Goal: Use online tool/utility: Utilize a website feature to perform a specific function

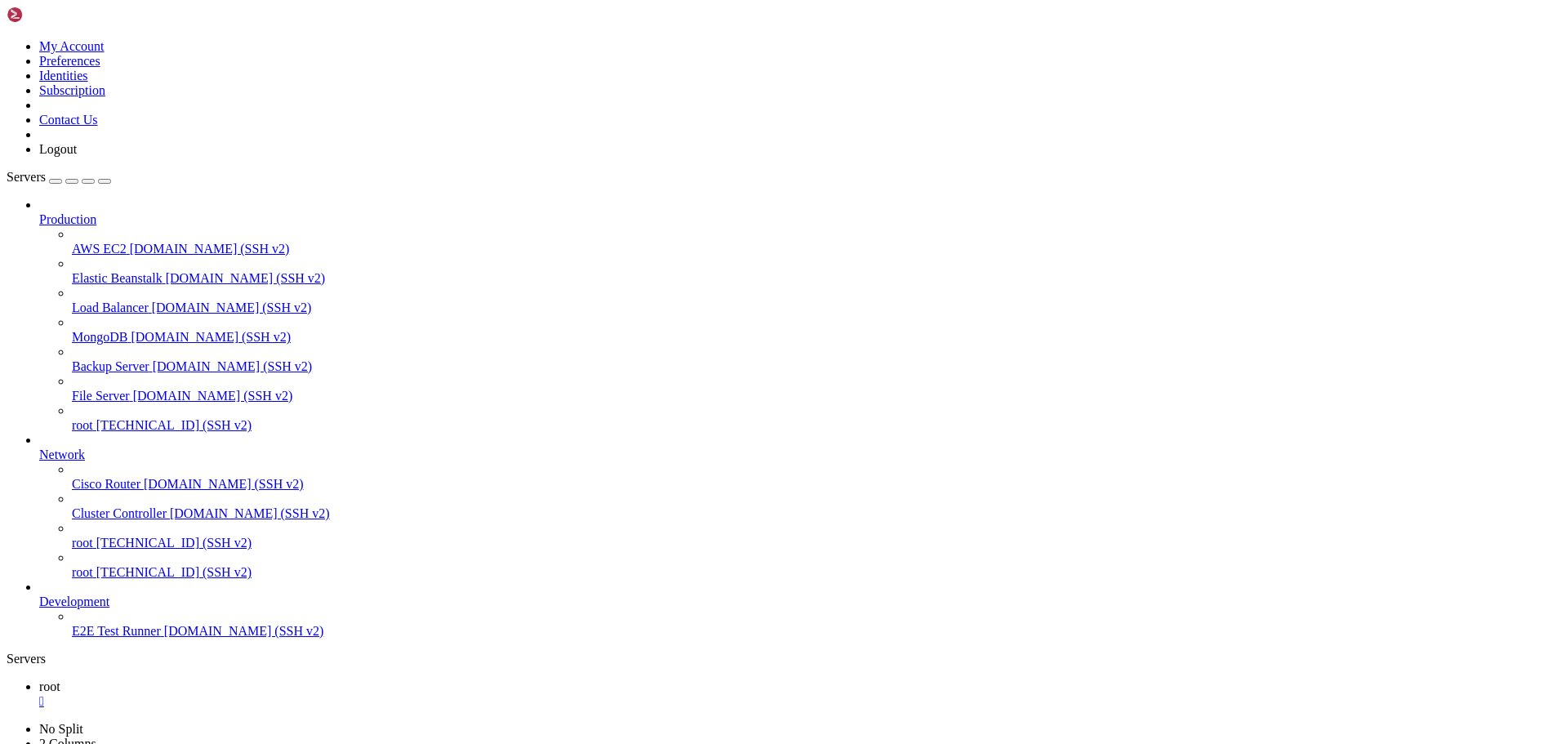
scroll to position [273995, 0]
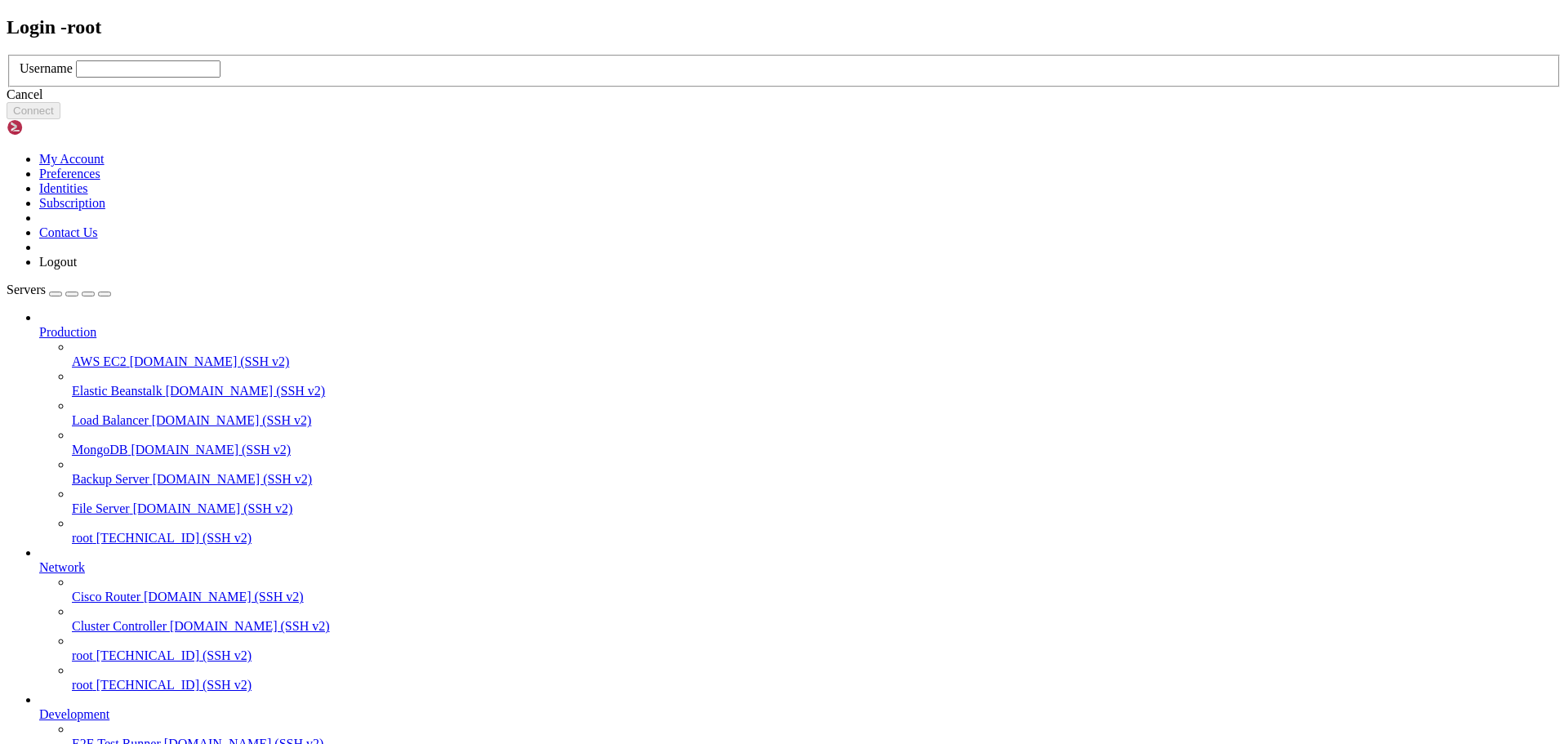
click at [221, 77] on input "text" at bounding box center [148, 68] width 145 height 17
type input "root"
click at [60, 119] on button "Connect" at bounding box center [33, 110] width 54 height 17
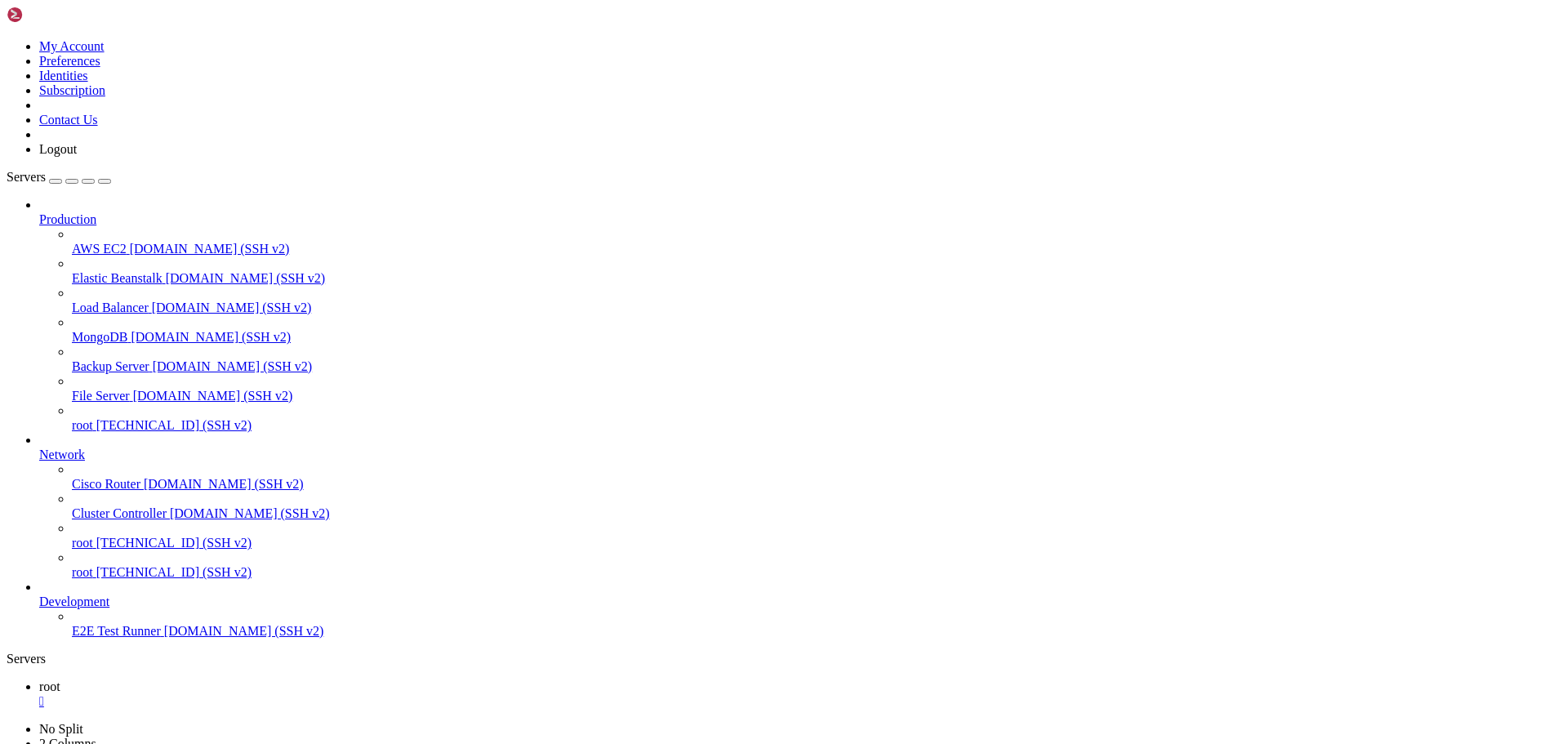
scroll to position [3541, 0]
